Goal: Find specific page/section: Find specific page/section

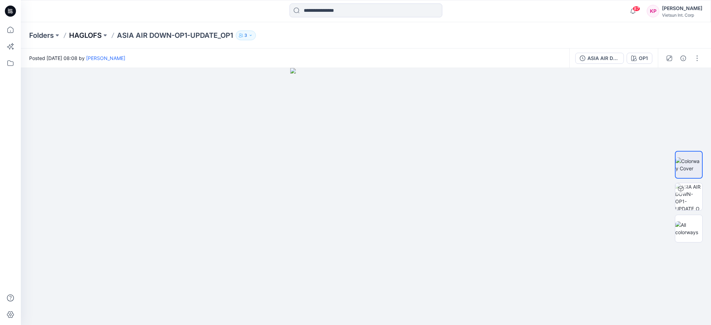
click at [80, 35] on p "HAGLOFS" at bounding box center [85, 36] width 33 height 10
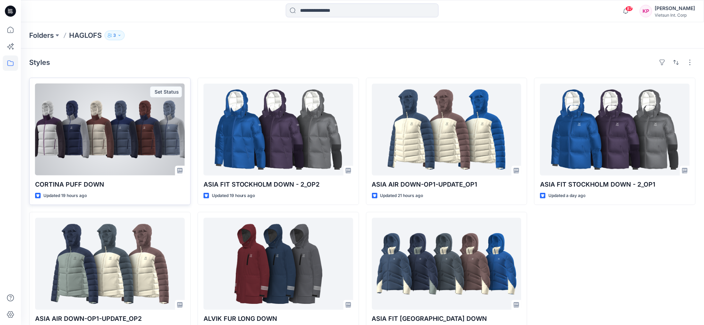
click at [93, 142] on div at bounding box center [110, 130] width 150 height 92
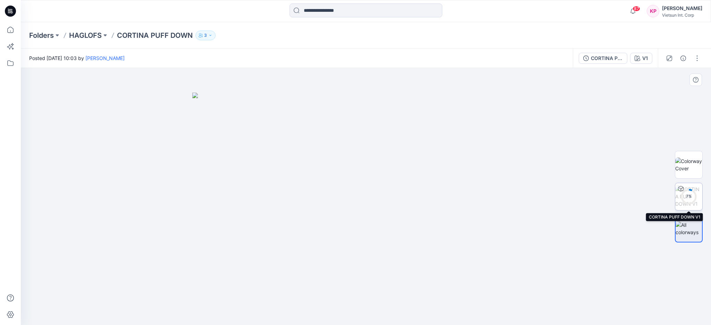
click at [690, 194] on div "7 %" at bounding box center [689, 197] width 17 height 6
click at [696, 195] on img at bounding box center [689, 197] width 26 height 22
click at [691, 196] on img at bounding box center [689, 197] width 26 height 22
click at [690, 196] on img at bounding box center [689, 197] width 26 height 22
click at [680, 188] on icon at bounding box center [681, 189] width 5 height 2
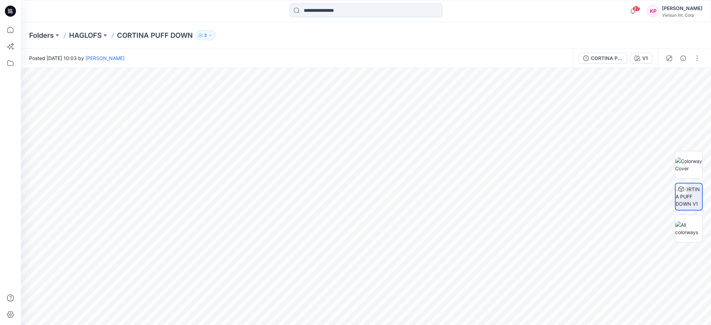
click at [694, 194] on img at bounding box center [689, 197] width 26 height 22
click at [693, 194] on img at bounding box center [689, 197] width 26 height 22
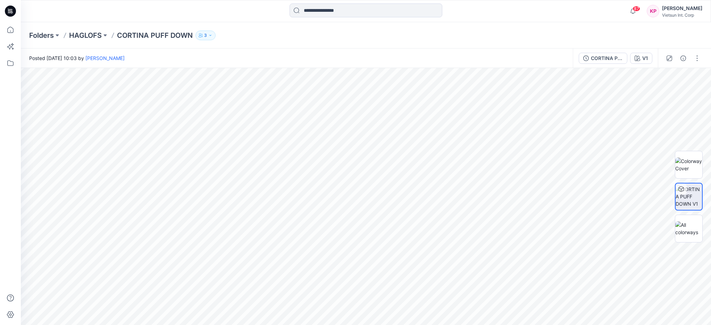
click at [692, 194] on img at bounding box center [689, 197] width 26 height 22
click at [685, 194] on img at bounding box center [689, 197] width 26 height 22
click at [684, 195] on img at bounding box center [689, 197] width 26 height 22
click at [692, 197] on div "5 %" at bounding box center [689, 197] width 17 height 6
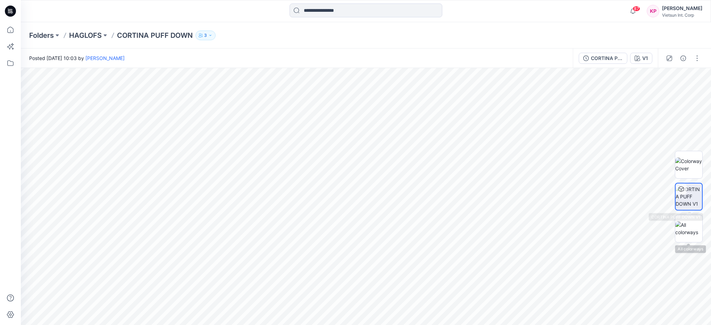
click at [689, 203] on img at bounding box center [689, 197] width 26 height 22
click at [689, 202] on img at bounding box center [689, 197] width 26 height 22
click at [684, 190] on div at bounding box center [681, 189] width 11 height 11
click at [683, 189] on icon at bounding box center [681, 189] width 6 height 6
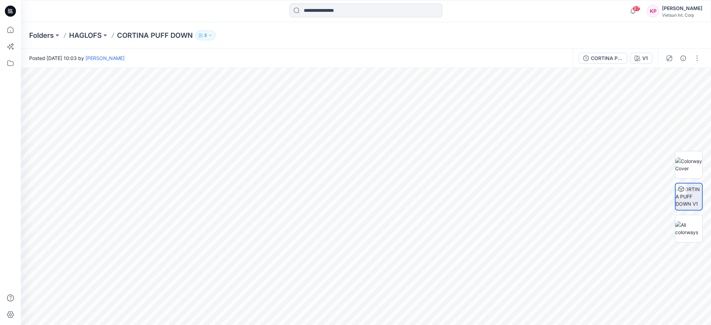
click at [683, 189] on icon at bounding box center [681, 189] width 6 height 6
click at [684, 188] on div at bounding box center [681, 189] width 11 height 11
click at [685, 188] on div at bounding box center [681, 189] width 11 height 11
click at [686, 188] on div at bounding box center [681, 189] width 11 height 11
click at [687, 187] on div at bounding box center [689, 197] width 28 height 28
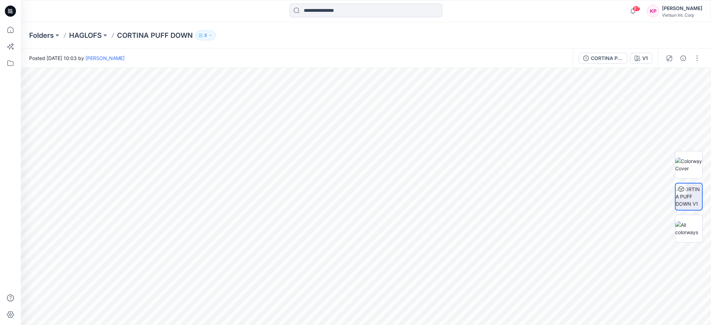
click at [688, 191] on img at bounding box center [689, 197] width 26 height 22
click at [693, 193] on img at bounding box center [689, 197] width 26 height 22
click at [697, 192] on img at bounding box center [689, 197] width 26 height 22
click at [698, 191] on img at bounding box center [689, 197] width 26 height 22
click at [699, 193] on img at bounding box center [689, 197] width 26 height 22
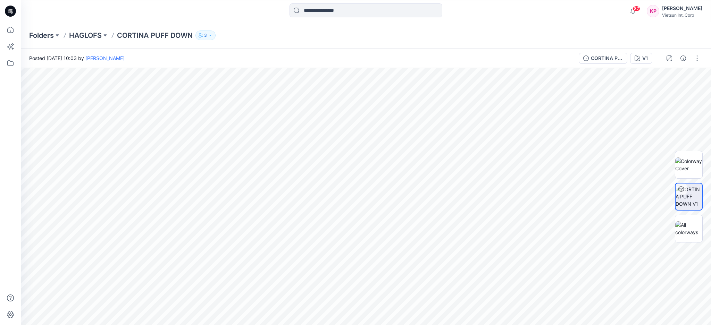
click at [699, 193] on img at bounding box center [689, 197] width 26 height 22
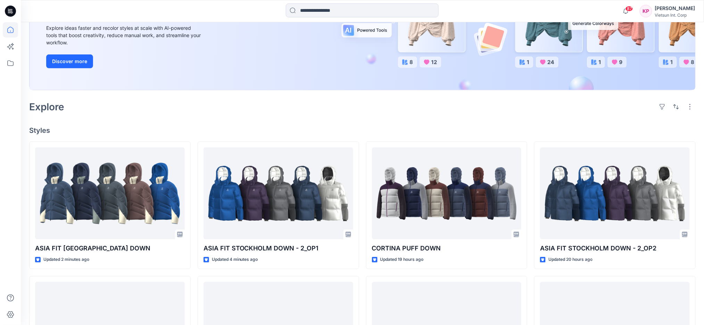
scroll to position [185, 0]
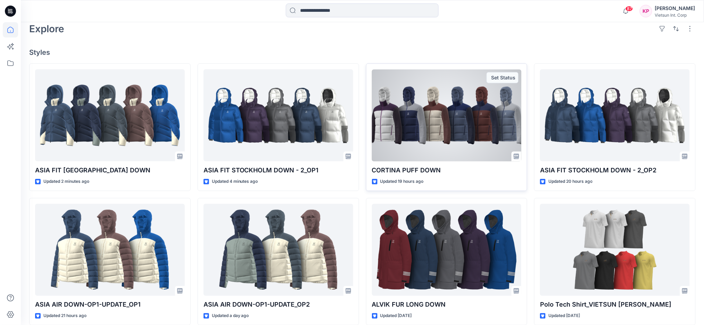
click at [431, 123] on div at bounding box center [447, 115] width 150 height 92
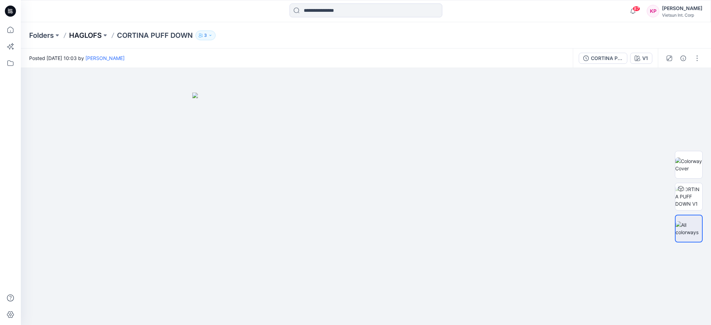
click at [73, 31] on p "HAGLOFS" at bounding box center [85, 36] width 33 height 10
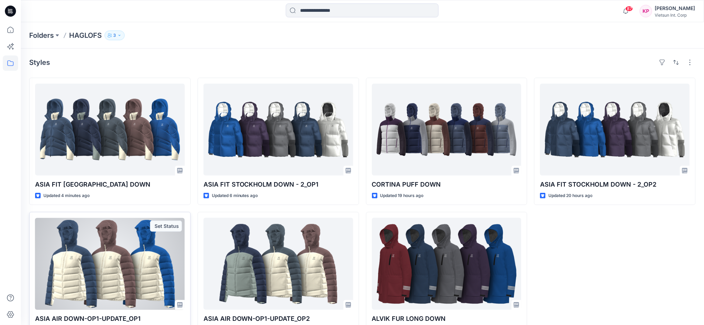
click at [114, 280] on div at bounding box center [110, 264] width 150 height 92
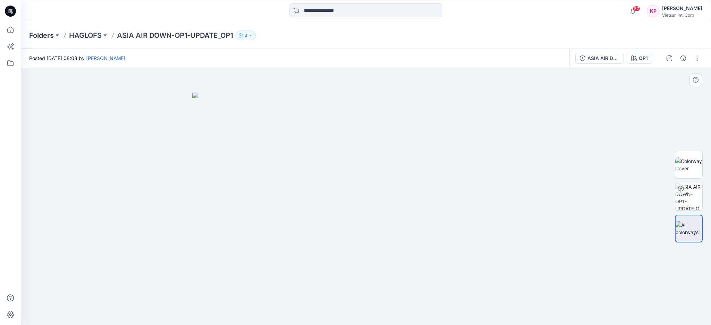
drag, startPoint x: 298, startPoint y: 215, endPoint x: 434, endPoint y: 188, distance: 138.7
click at [433, 188] on img at bounding box center [365, 209] width 347 height 233
click at [690, 194] on img at bounding box center [688, 196] width 27 height 27
